Goal: Information Seeking & Learning: Find specific fact

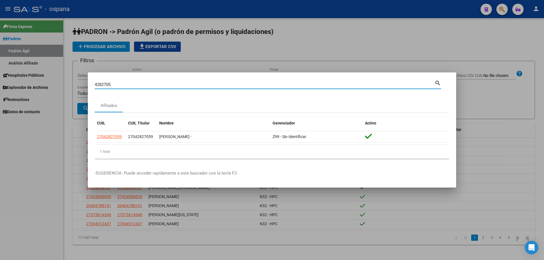
drag, startPoint x: 153, startPoint y: 82, endPoint x: 0, endPoint y: 63, distance: 154.5
click at [0, 63] on div "4282705 Buscar (apellido, dni, cuil, nro traspaso, cuit, obra social) search Af…" at bounding box center [272, 130] width 544 height 260
paste input "92184439"
type input "92184439"
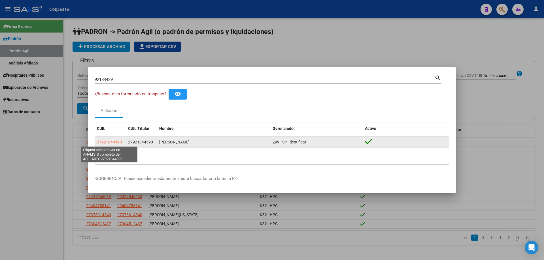
click at [117, 141] on span "27921844390" at bounding box center [109, 142] width 25 height 5
type textarea "27921844390"
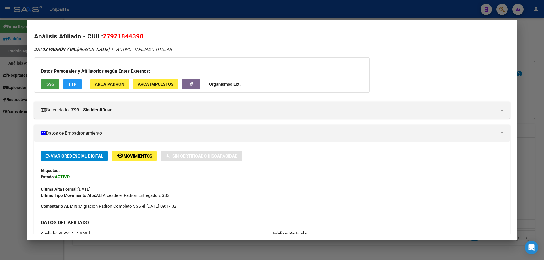
click at [49, 86] on span "SSS" at bounding box center [50, 84] width 8 height 5
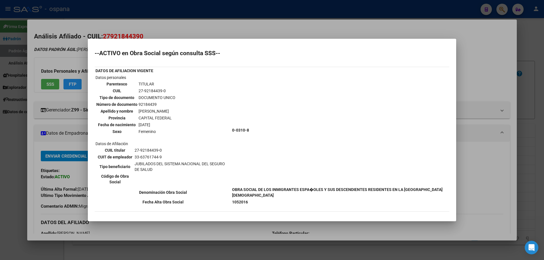
scroll to position [42, 0]
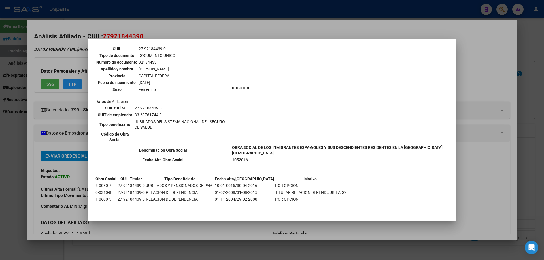
click at [524, 110] on div at bounding box center [272, 130] width 544 height 260
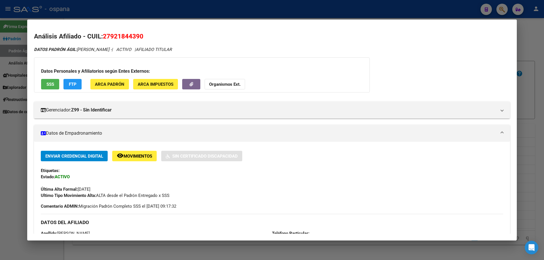
click at [543, 61] on div at bounding box center [272, 130] width 544 height 260
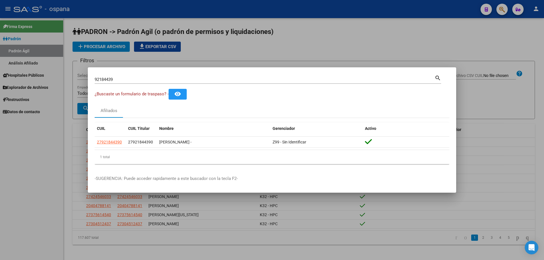
drag, startPoint x: 174, startPoint y: 81, endPoint x: 0, endPoint y: 39, distance: 179.6
click at [0, 39] on div "92184439 Buscar (apellido, dni, cuil, nro traspaso, cuit, obra social) search ¿…" at bounding box center [272, 130] width 544 height 260
type input "55805362"
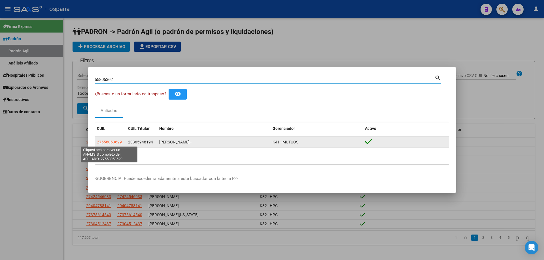
click at [119, 142] on span "27558053629" at bounding box center [109, 142] width 25 height 5
type textarea "27558053629"
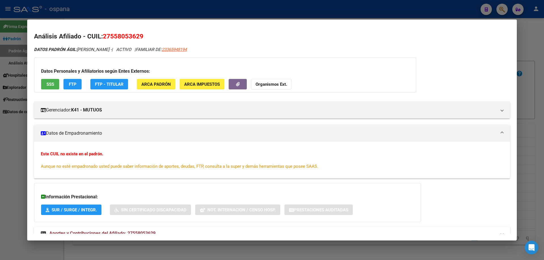
click at [50, 84] on span "SSS" at bounding box center [50, 84] width 8 height 5
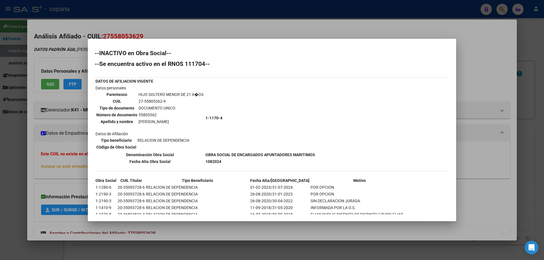
drag, startPoint x: 210, startPoint y: 160, endPoint x: 216, endPoint y: 161, distance: 6.9
click at [216, 161] on b "1082024" at bounding box center [213, 161] width 16 height 5
click at [195, 120] on td "[PERSON_NAME]" at bounding box center [170, 122] width 65 height 6
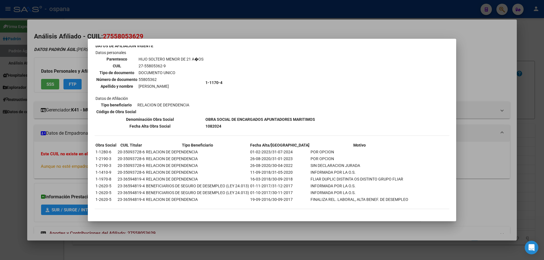
scroll to position [36, 0]
click at [139, 157] on td "20-35093728-6" at bounding box center [131, 158] width 28 height 6
copy td "35093728"
click at [528, 113] on div at bounding box center [272, 130] width 544 height 260
